Goal: Check status

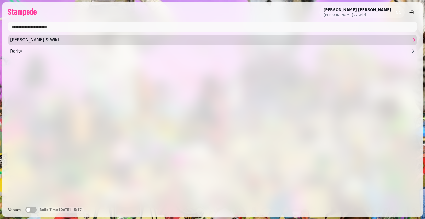
click at [50, 39] on span "[PERSON_NAME] & Wild" at bounding box center [210, 40] width 400 height 6
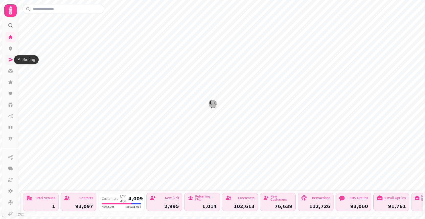
click at [9, 58] on icon at bounding box center [11, 60] width 4 height 4
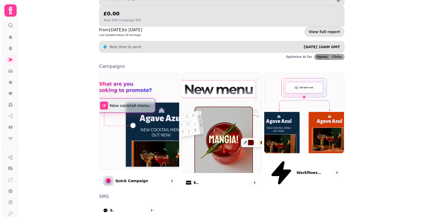
scroll to position [101, 0]
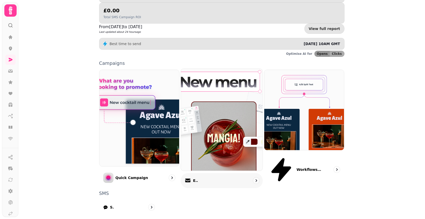
click at [189, 179] on icon at bounding box center [187, 180] width 5 height 2
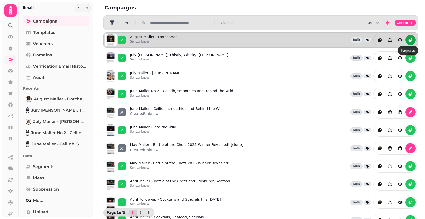
click at [409, 40] on icon "reports" at bounding box center [410, 40] width 3 height 3
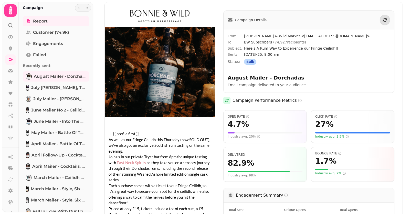
click at [289, 6] on div "Campaign Details From: Bonnie & Wild Market <newsletter@bonnieandwildmarket.com…" at bounding box center [308, 128] width 187 height 253
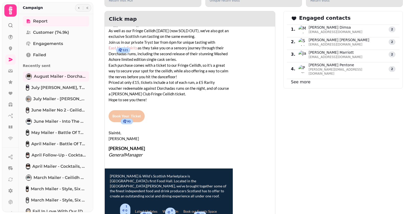
scroll to position [153, 0]
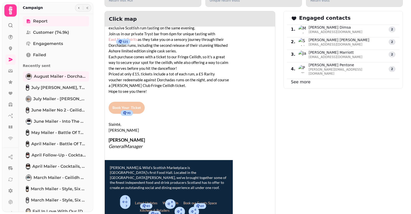
click at [136, 111] on span "Book Your Ticket" at bounding box center [126, 108] width 36 height 12
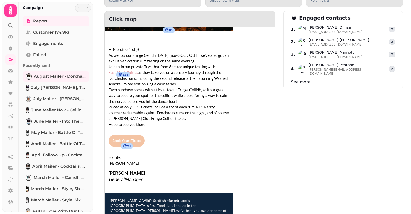
scroll to position [77, 0]
